Goal: Task Accomplishment & Management: Use online tool/utility

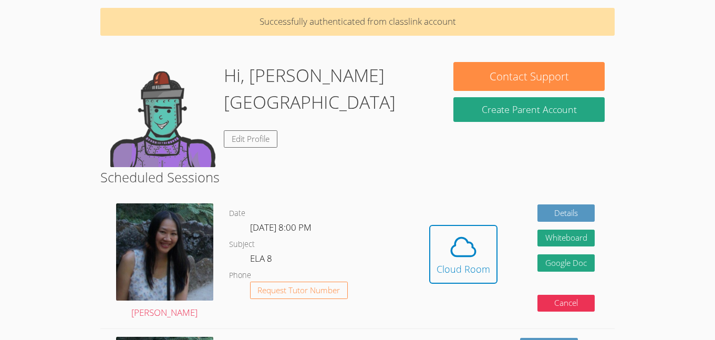
scroll to position [39, 0]
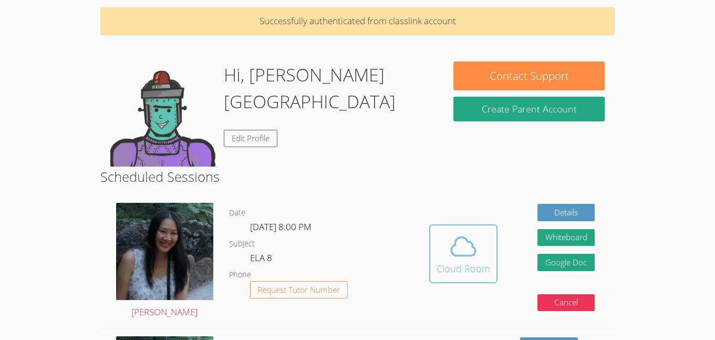
click at [469, 255] on icon at bounding box center [463, 246] width 24 height 18
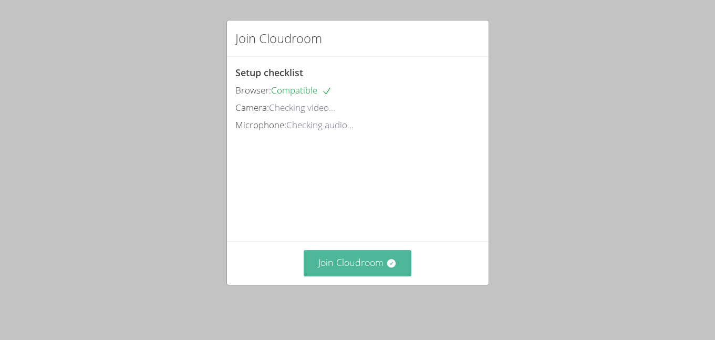
click at [362, 274] on button "Join Cloudroom" at bounding box center [358, 263] width 108 height 26
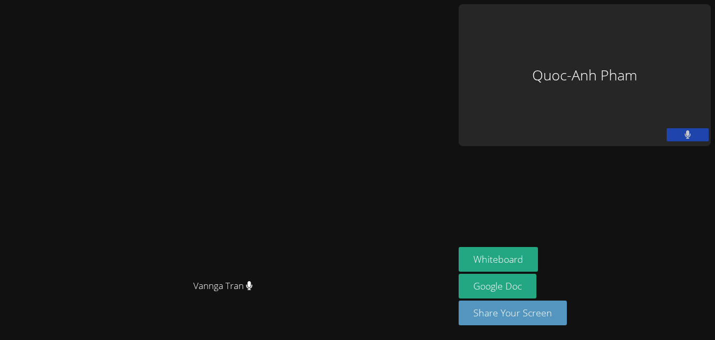
scroll to position [8, 0]
click at [567, 317] on button "Share Your Screen" at bounding box center [512, 312] width 108 height 25
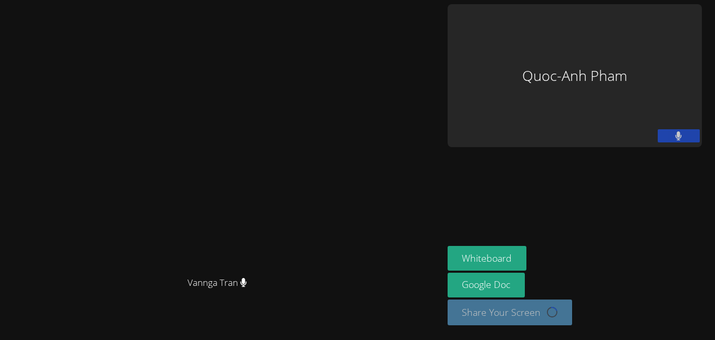
click at [300, 171] on video at bounding box center [222, 149] width 158 height 245
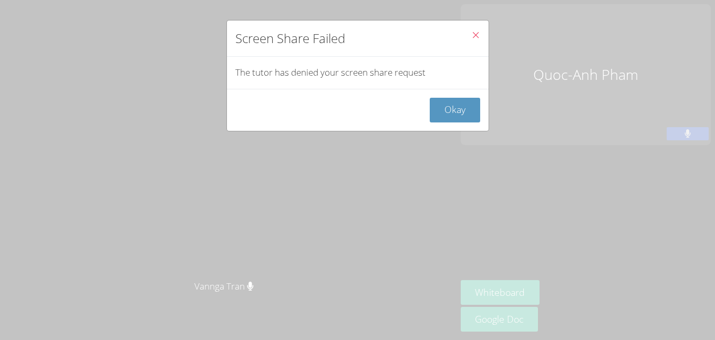
scroll to position [8, 0]
click at [599, 150] on div "Screen Share Failed The tutor has denied your screen share request Okay" at bounding box center [357, 170] width 715 height 340
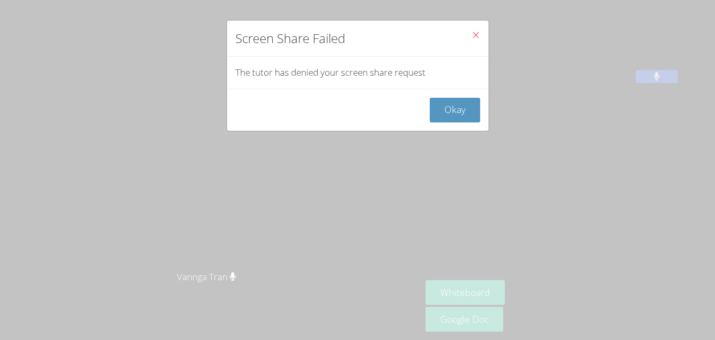
scroll to position [0, 0]
click at [452, 109] on button "Okay" at bounding box center [455, 110] width 50 height 25
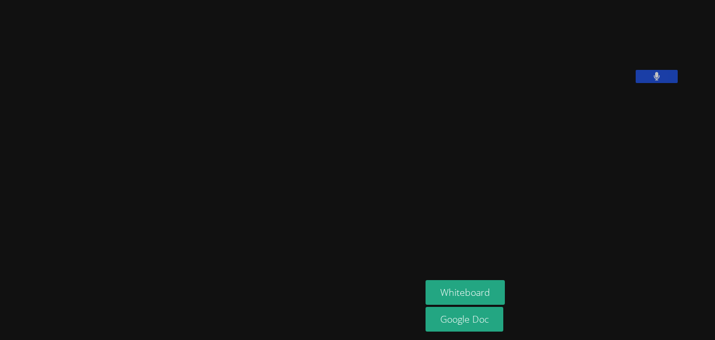
click at [570, 192] on aside "Quoc-Anh Pham Whiteboard Google Doc" at bounding box center [552, 170] width 263 height 340
click at [599, 256] on aside "Quoc-Anh Pham Whiteboard Google Doc" at bounding box center [552, 170] width 263 height 340
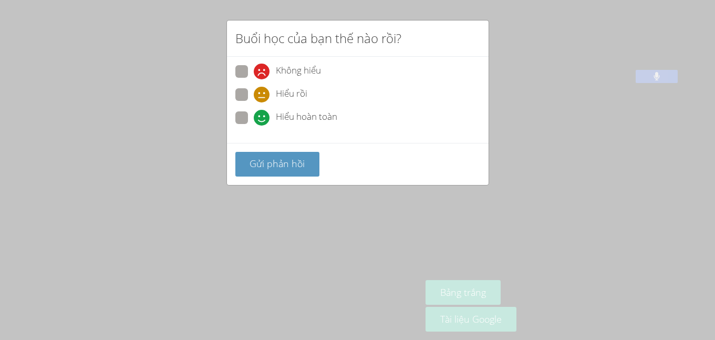
click at [254, 102] on span at bounding box center [254, 102] width 0 height 0
click at [254, 97] on input "Hiểu rồi" at bounding box center [258, 92] width 9 height 9
radio input "true"
click at [298, 168] on font "Gửi phản hồi" at bounding box center [276, 163] width 55 height 13
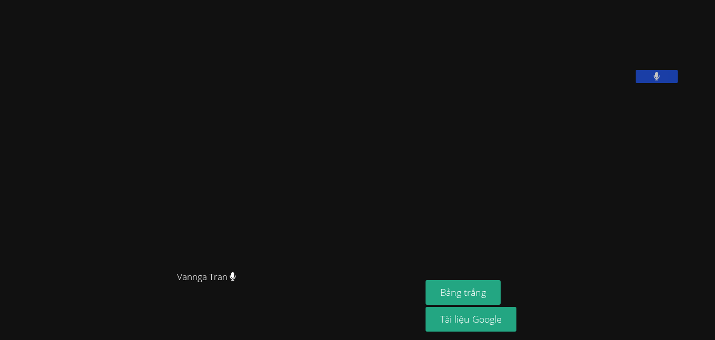
click at [602, 303] on div "Bảng trắng Tài liệu Google" at bounding box center [552, 307] width 254 height 54
